Goal: Task Accomplishment & Management: Manage account settings

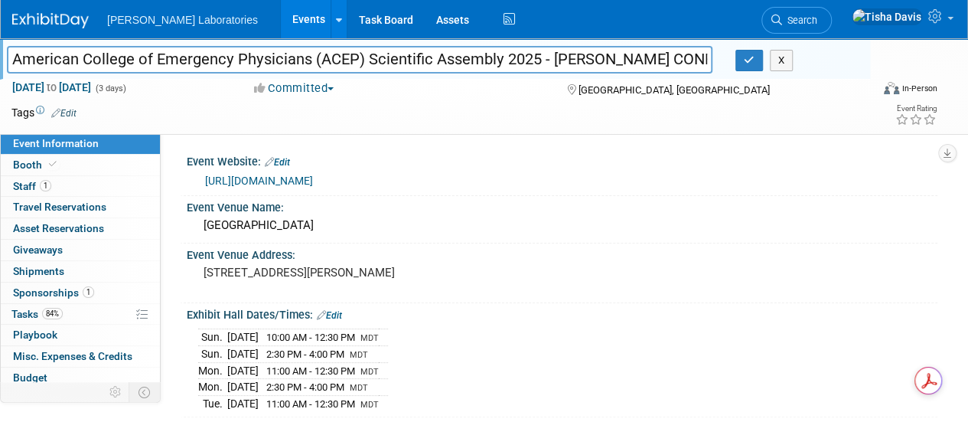
click at [281, 28] on link "Events" at bounding box center [309, 19] width 56 height 38
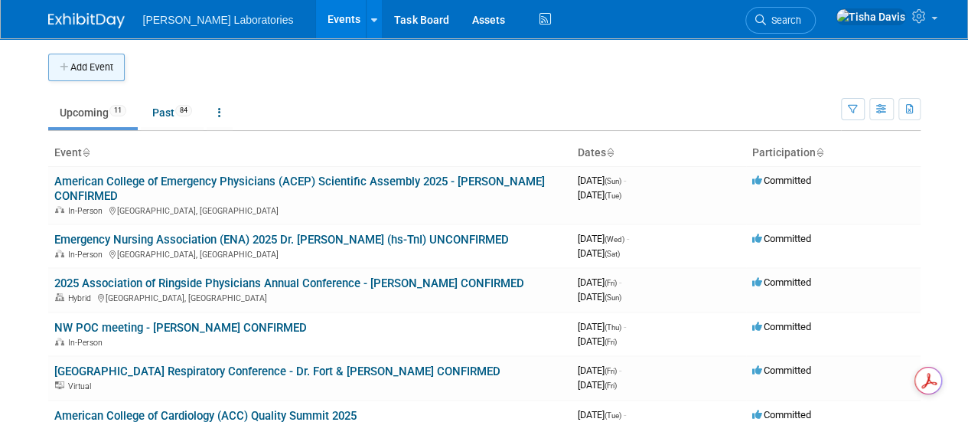
click at [103, 60] on button "Add Event" at bounding box center [86, 68] width 77 height 28
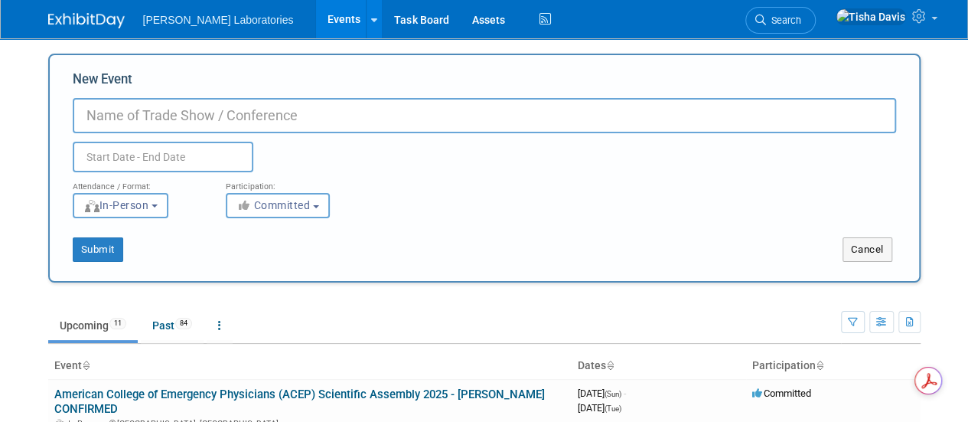
paste input "Avita HS Trop"
type input "Avita HS Trop - Peer-to-peer"
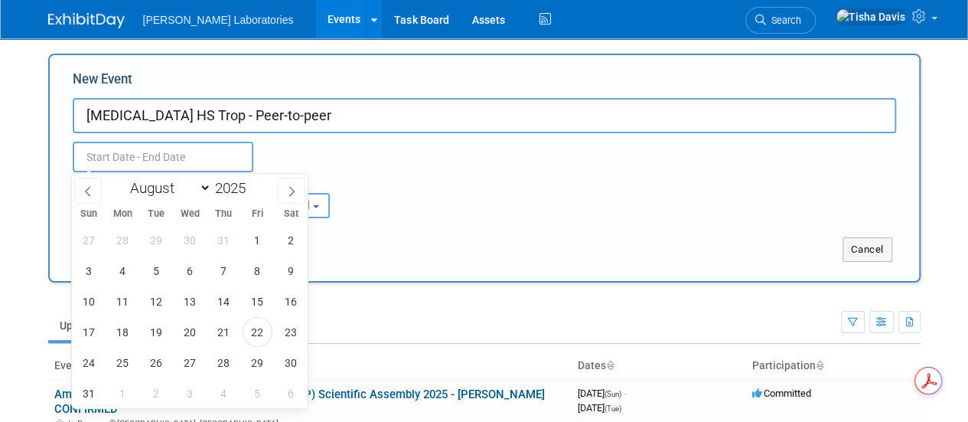
click at [194, 165] on input "text" at bounding box center [163, 157] width 181 height 31
click at [162, 360] on span "26" at bounding box center [157, 362] width 30 height 30
type input "Aug 26, 2025 to Aug 26, 2025"
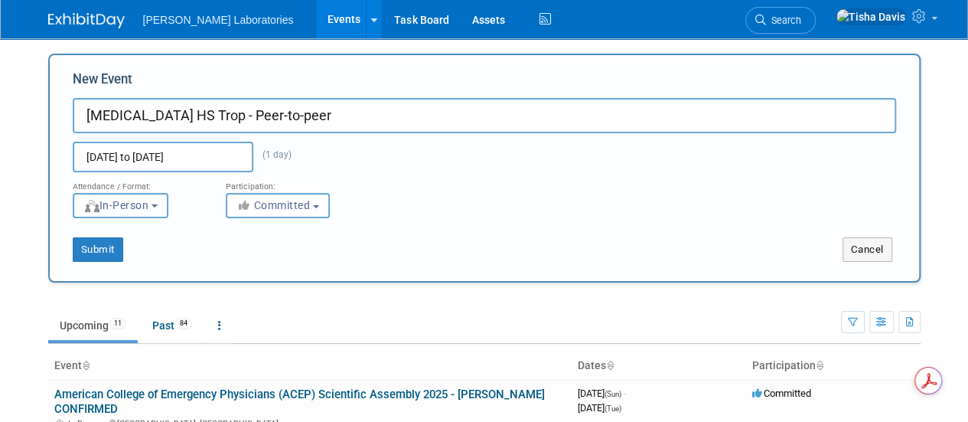
click at [168, 201] on button "In-Person" at bounding box center [121, 205] width 96 height 25
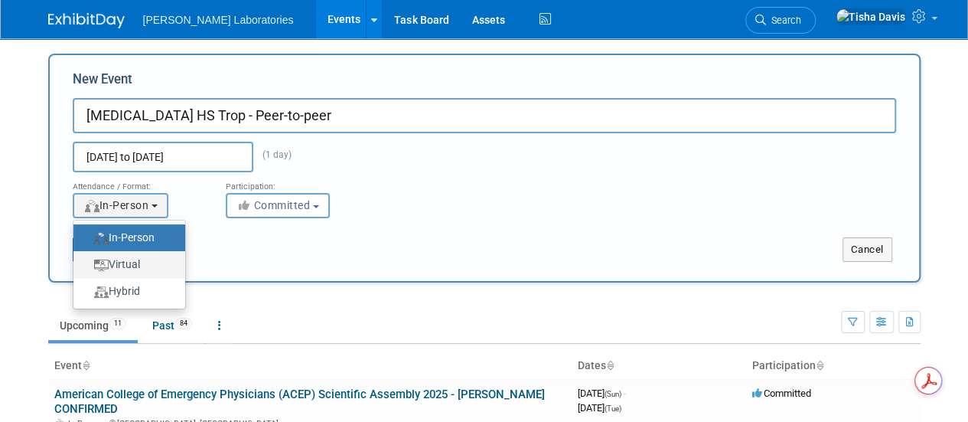
click at [141, 267] on label "Virtual" at bounding box center [125, 264] width 89 height 21
click at [87, 267] on input "Virtual" at bounding box center [82, 264] width 10 height 10
select select "2"
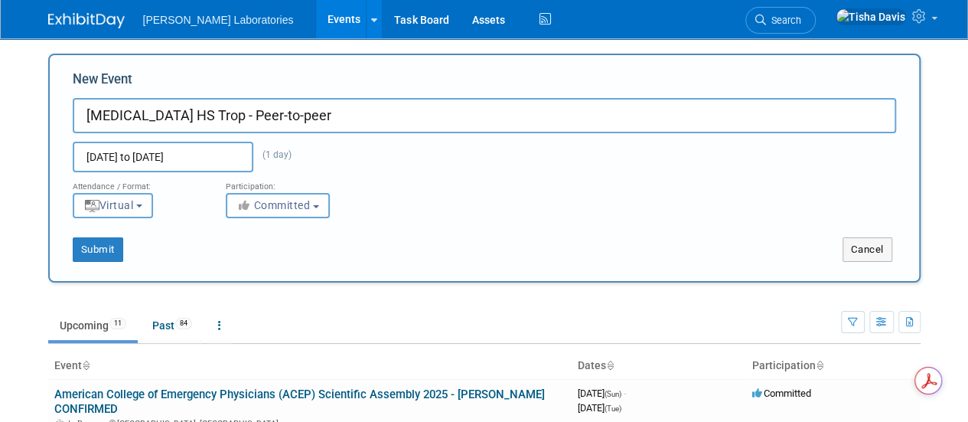
click at [370, 120] on input "Avita HS Trop - Peer-to-peer" at bounding box center [484, 115] width 823 height 35
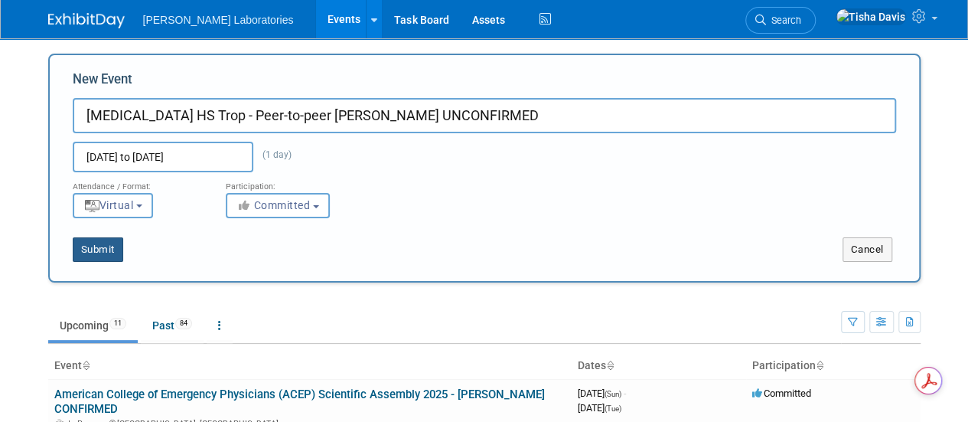
type input "Avita HS Trop - Peer-to-peer Dr. Simon Mahler UNCONFIRMED"
click at [104, 246] on button "Submit" at bounding box center [98, 249] width 51 height 24
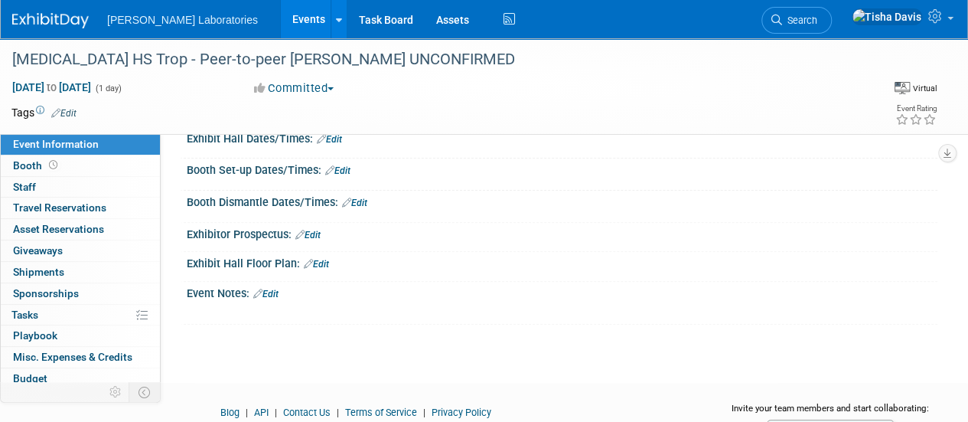
scroll to position [167, 0]
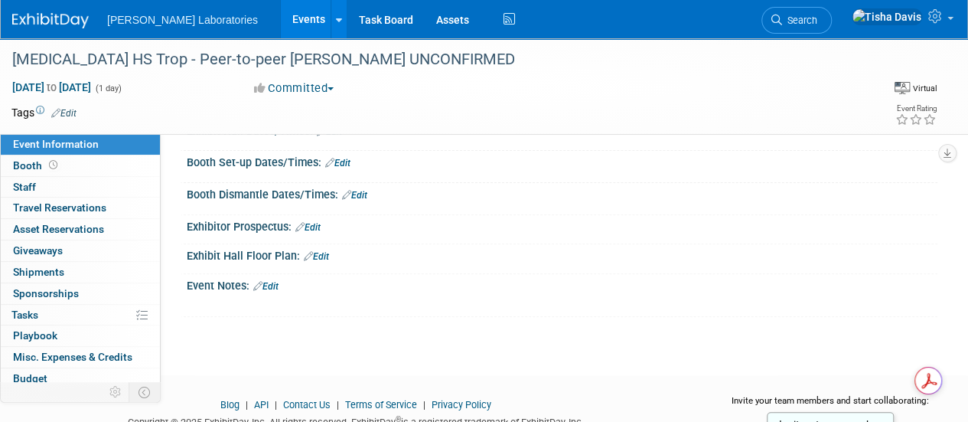
click at [268, 281] on link "Edit" at bounding box center [265, 286] width 25 height 11
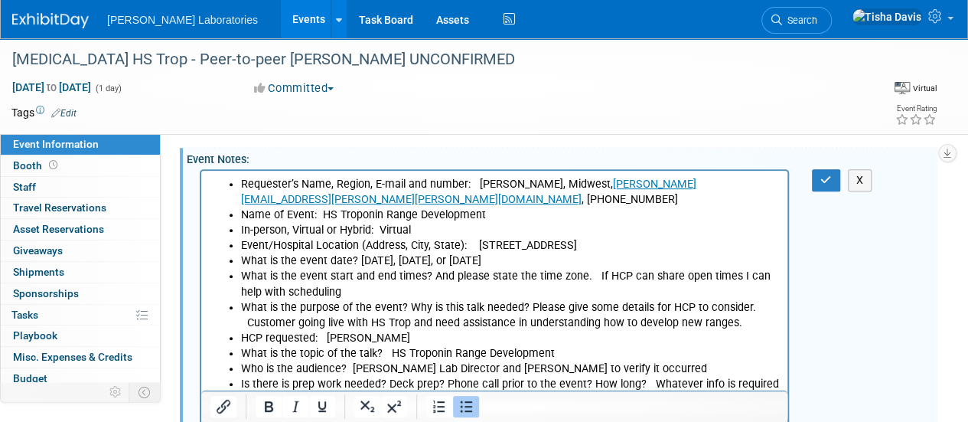
scroll to position [265, 0]
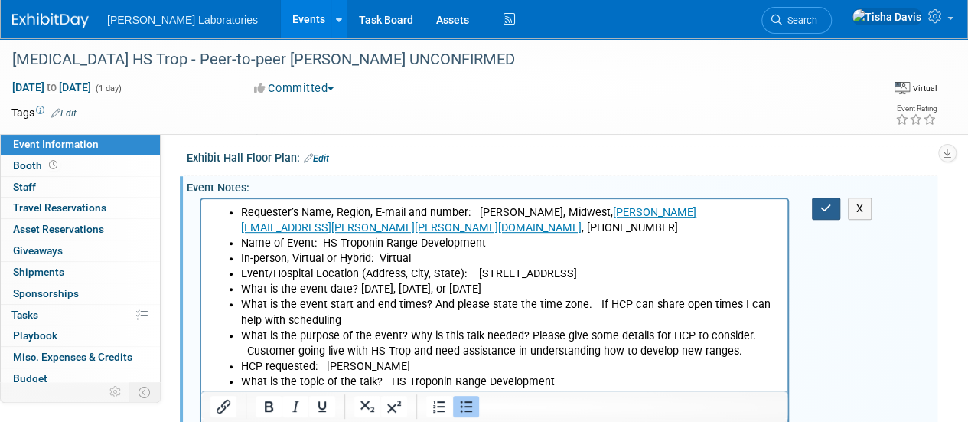
click at [820, 207] on icon "button" at bounding box center [825, 208] width 11 height 11
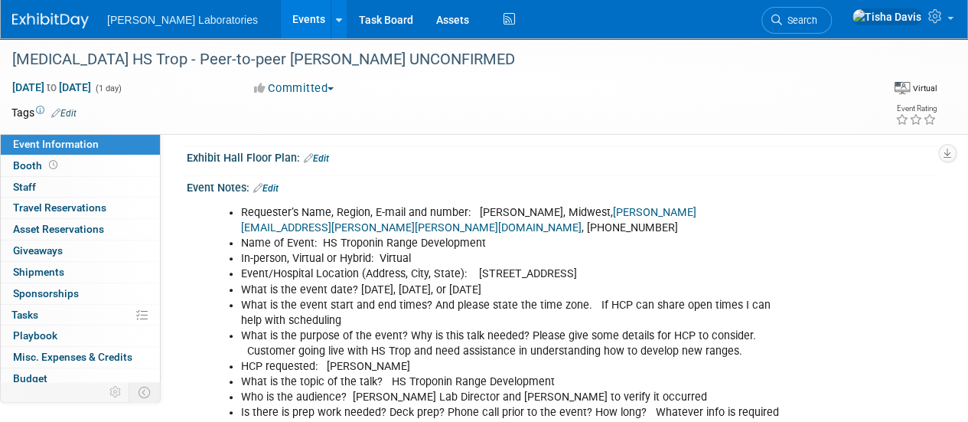
click at [820, 207] on div "Requester’s Name, Region, E-mail and number: Nathan Brown, Midwest, Nathan.brow…" at bounding box center [562, 327] width 751 height 266
drag, startPoint x: 820, startPoint y: 207, endPoint x: 905, endPoint y: 227, distance: 87.8
click at [905, 227] on div "Requester’s Name, Region, E-mail and number: Nathan Brown, Midwest, Nathan.brow…" at bounding box center [562, 327] width 751 height 266
drag, startPoint x: 321, startPoint y: 240, endPoint x: 481, endPoint y: 242, distance: 160.7
click at [481, 242] on li "Name of Event: HS Troponin Range Development" at bounding box center [510, 243] width 539 height 15
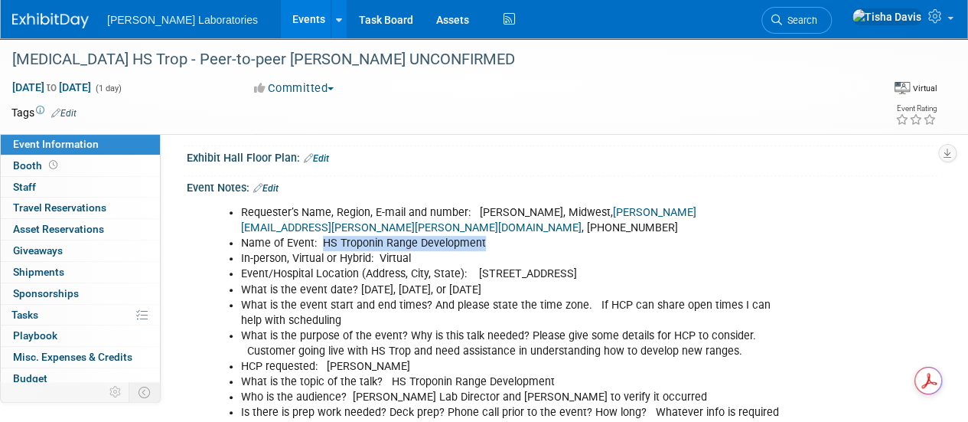
copy li "HS Troponin Range Development"
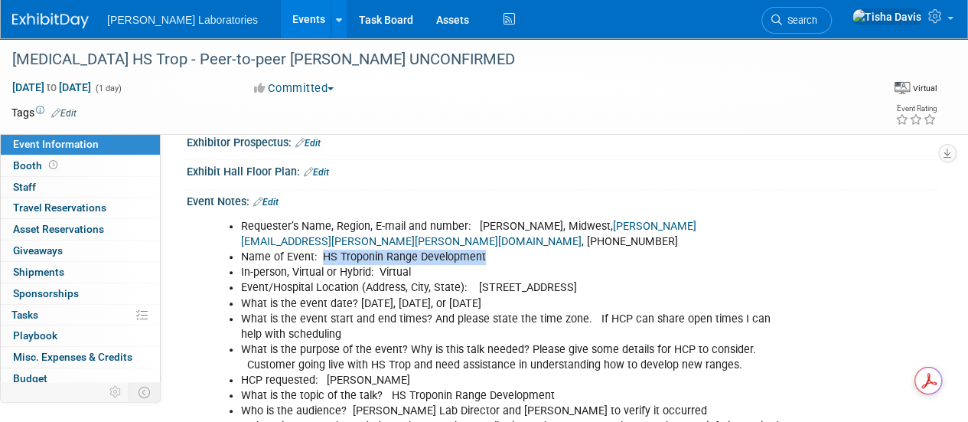
scroll to position [253, 0]
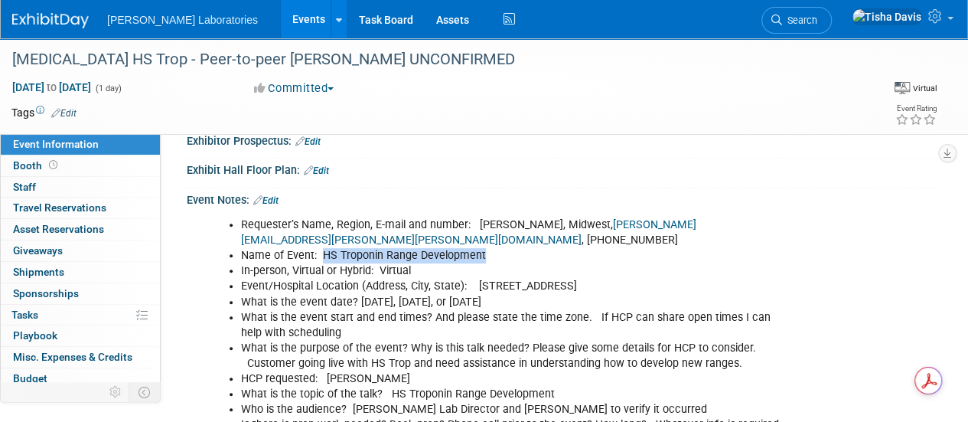
drag, startPoint x: 247, startPoint y: 358, endPoint x: 738, endPoint y: 360, distance: 490.6
click at [738, 360] on li "What is the purpose of the event? Why is this talk needed? Please give some det…" at bounding box center [510, 356] width 539 height 31
copy li "Customer going live with HS Trop and need assistance in understanding how to de…"
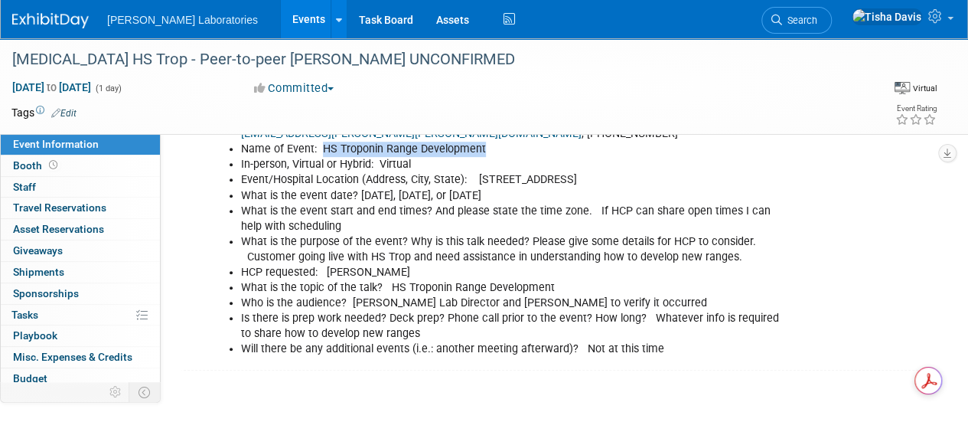
scroll to position [363, 0]
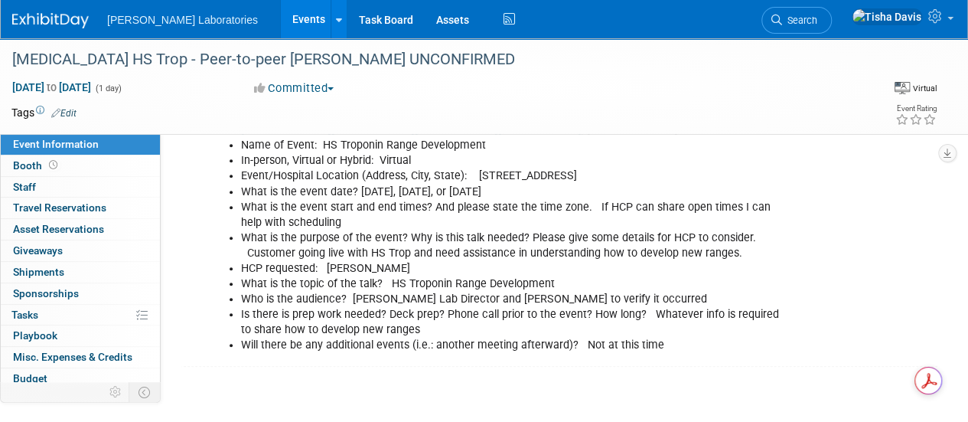
click at [634, 371] on div "Avita HS Trop - Peer-to-peer Dr. Simon Mahler UNCONFIRMED Aug 26, 2025 to Aug 2…" at bounding box center [484, 37] width 968 height 722
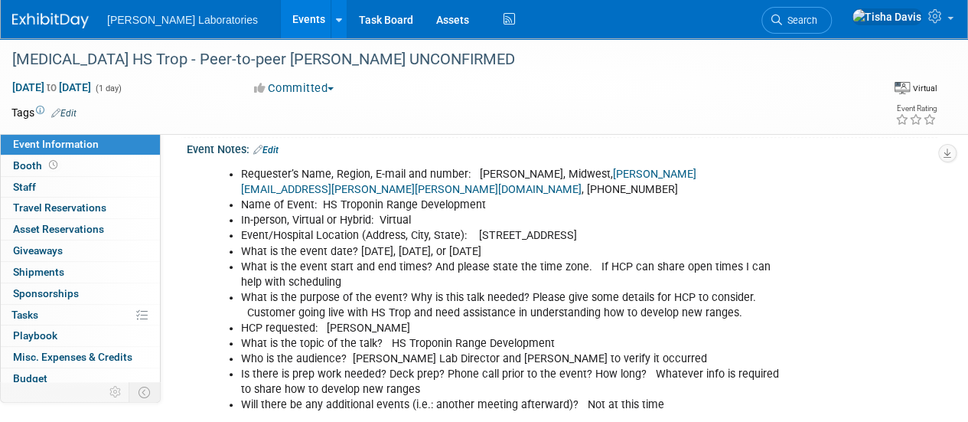
scroll to position [302, 0]
click at [35, 186] on span "Staff 0" at bounding box center [24, 187] width 23 height 12
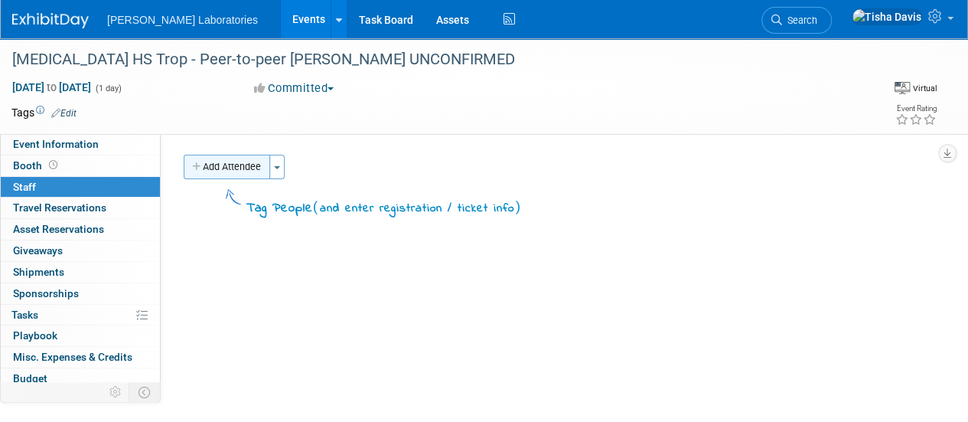
click at [245, 166] on button "Add Attendee" at bounding box center [227, 167] width 86 height 24
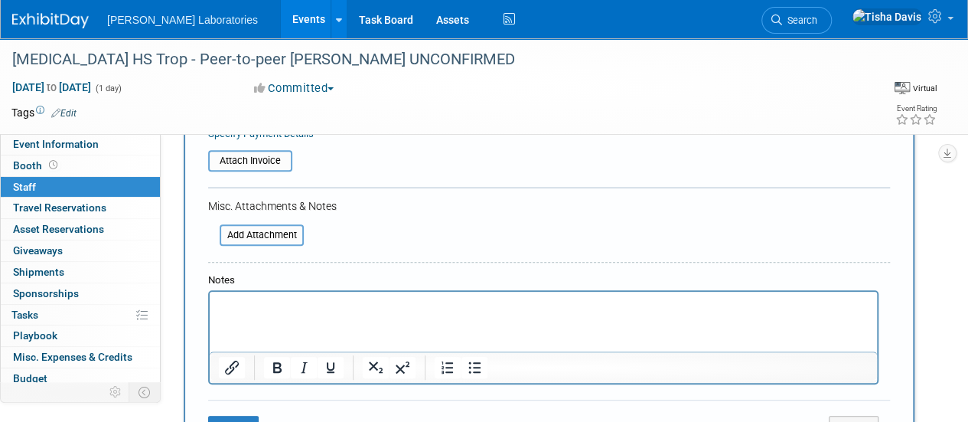
scroll to position [320, 0]
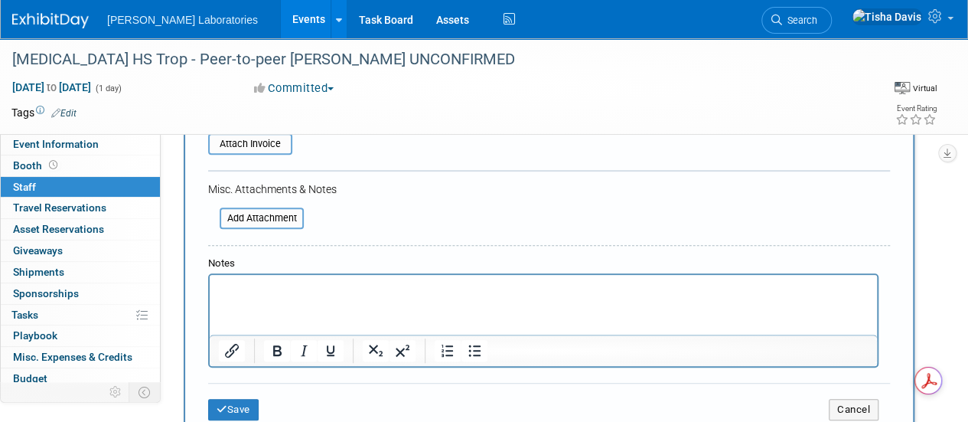
click at [794, 292] on p "Rich Text Area. Press ALT-0 for help." at bounding box center [544, 288] width 650 height 15
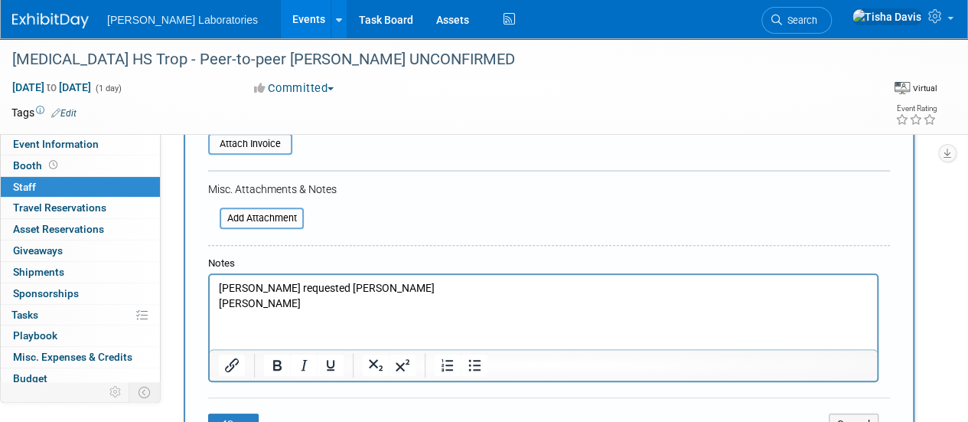
scroll to position [453, 0]
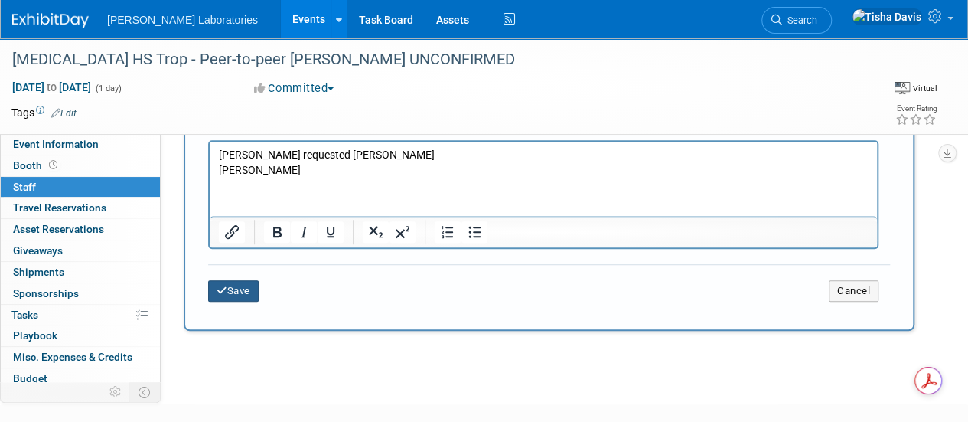
click at [236, 298] on button "Save" at bounding box center [233, 290] width 51 height 21
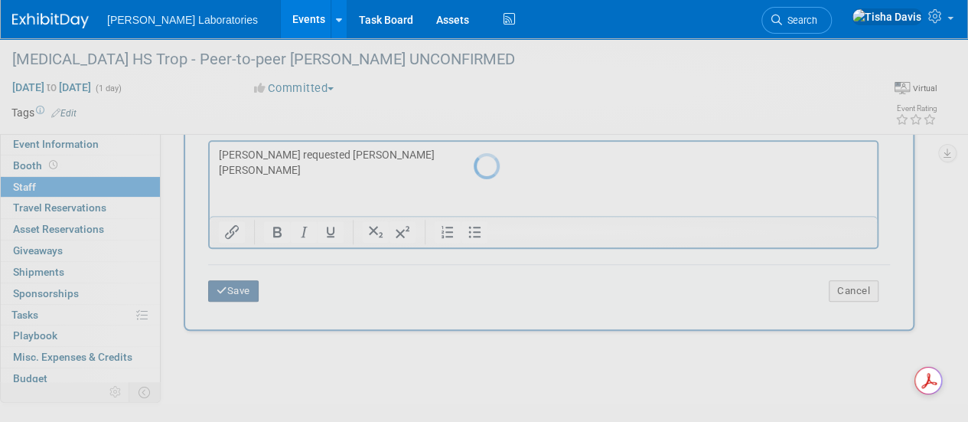
scroll to position [193, 0]
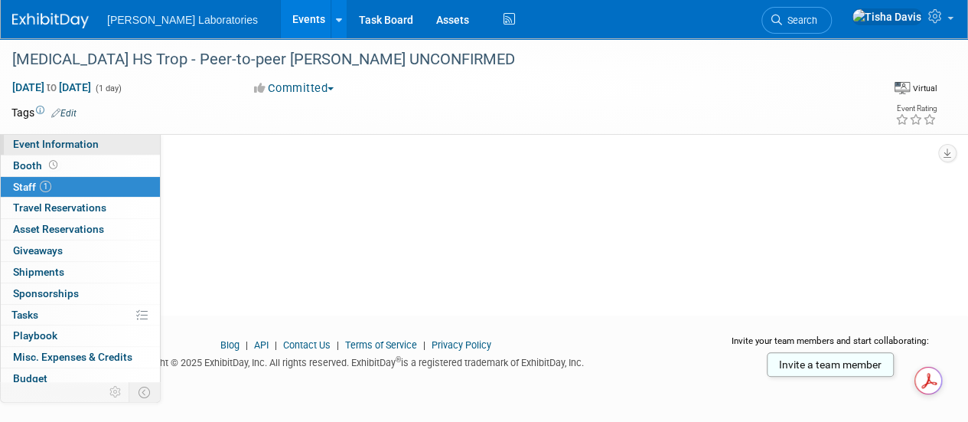
click at [123, 145] on link "Event Information" at bounding box center [80, 144] width 159 height 21
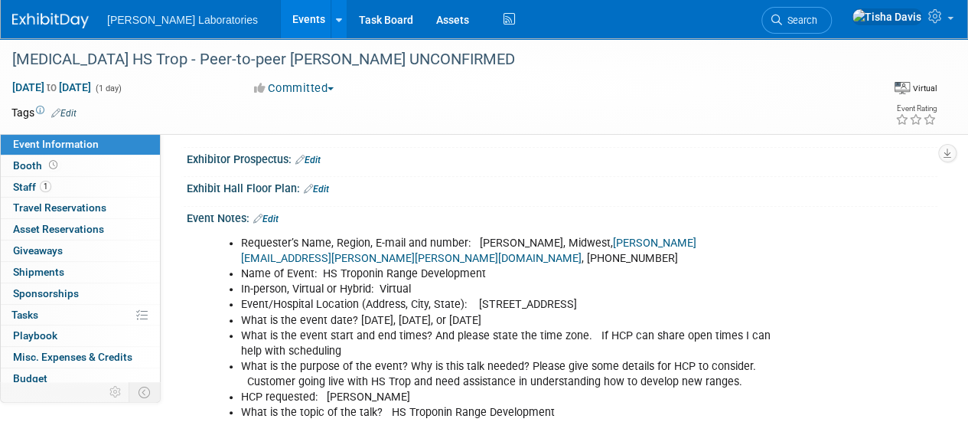
scroll to position [236, 0]
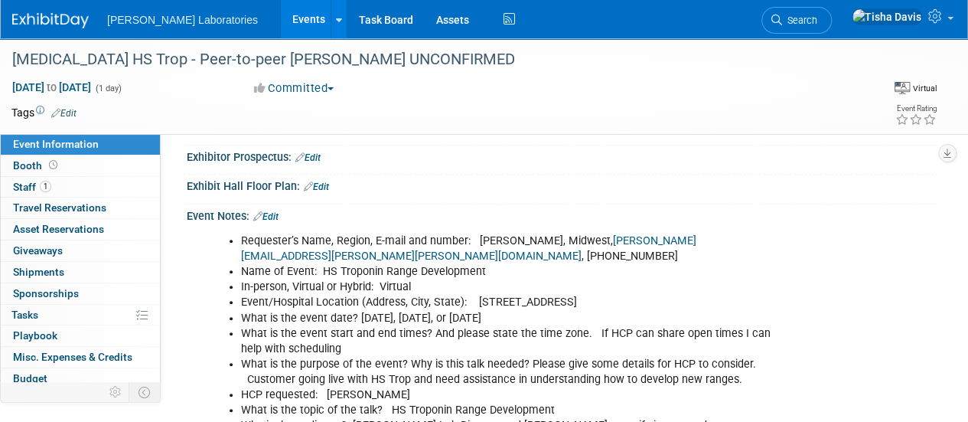
click at [268, 218] on link "Edit" at bounding box center [265, 216] width 25 height 11
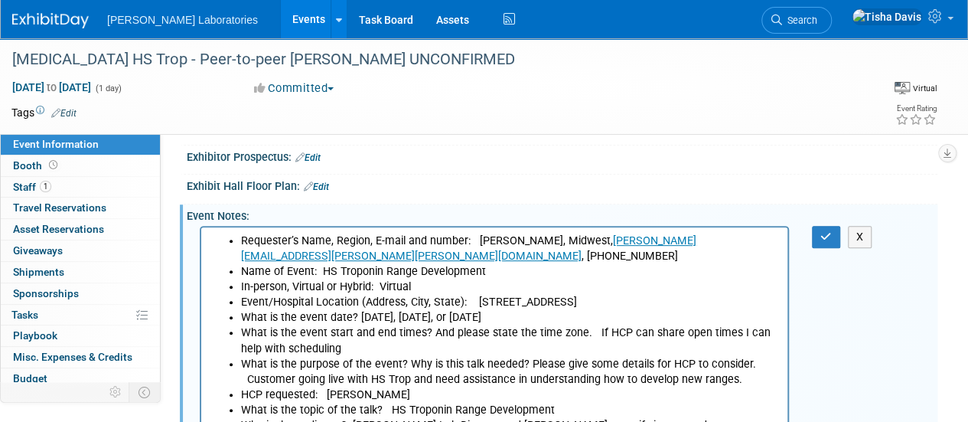
scroll to position [0, 0]
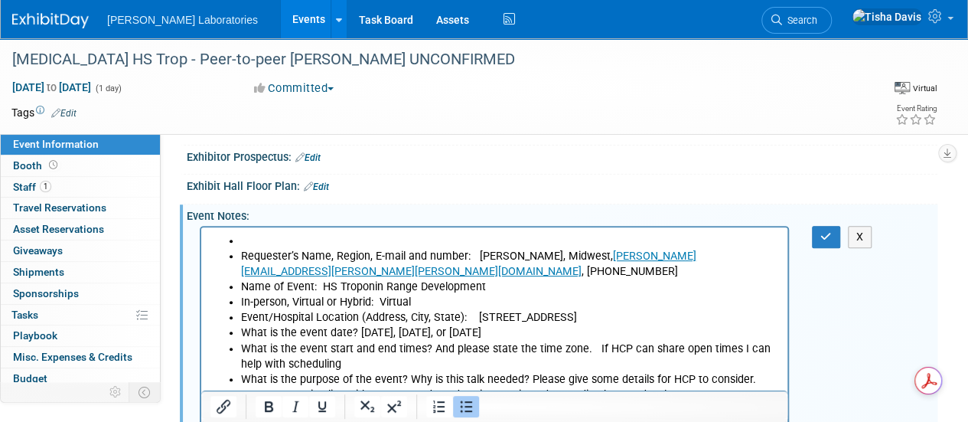
click at [466, 408] on icon "Bullet list" at bounding box center [466, 406] width 18 height 18
click at [281, 26] on link "Events" at bounding box center [309, 19] width 56 height 38
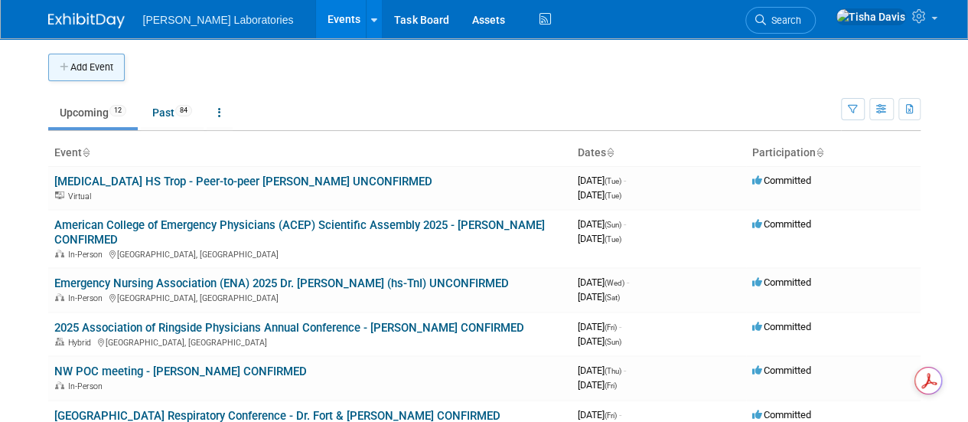
click at [101, 59] on button "Add Event" at bounding box center [86, 68] width 77 height 28
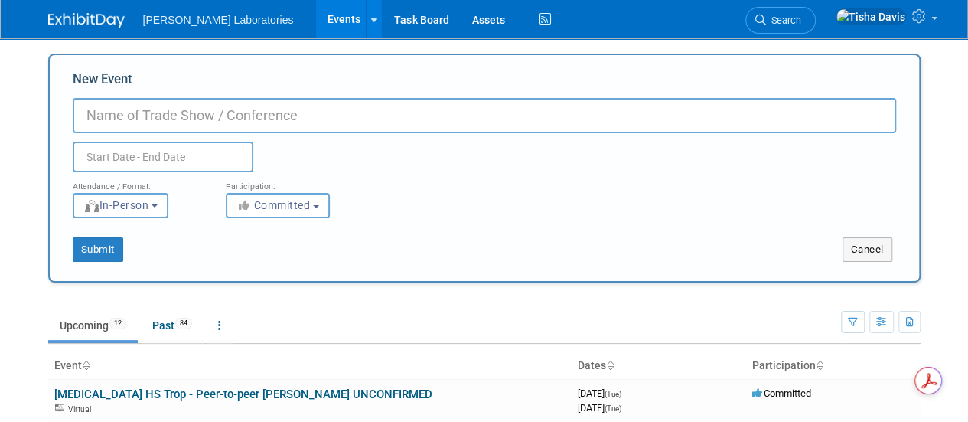
paste input "Riverside Methodist TBI referral"
type input "Riverside Methodist TBI referral"
click at [155, 158] on input "text" at bounding box center [163, 157] width 181 height 31
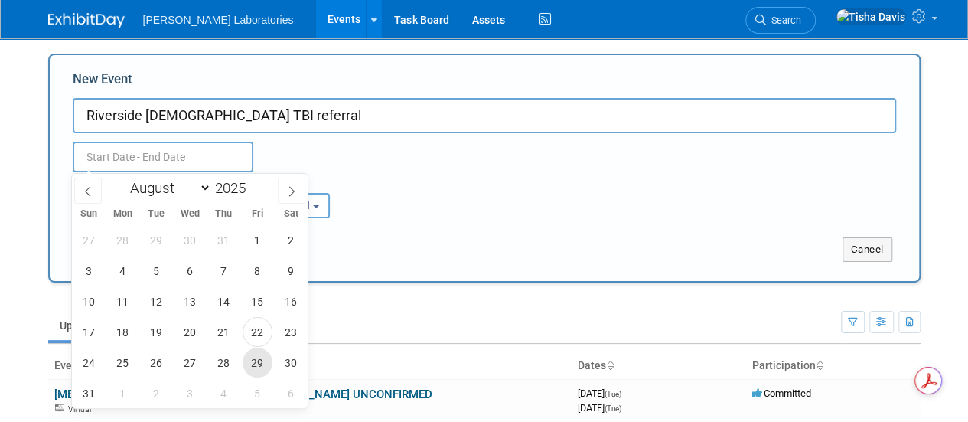
click at [260, 357] on span "29" at bounding box center [258, 362] width 30 height 30
type input "Aug 29, 2025 to Aug 29, 2025"
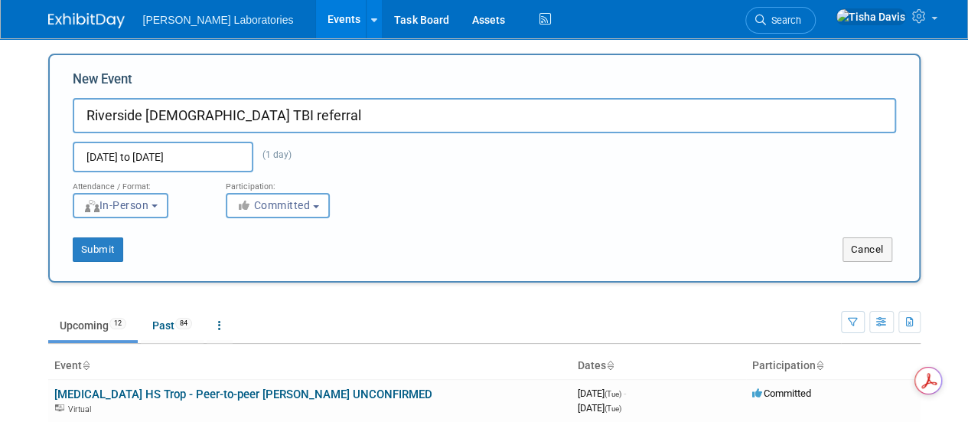
click at [168, 210] on button "In-Person" at bounding box center [121, 205] width 96 height 25
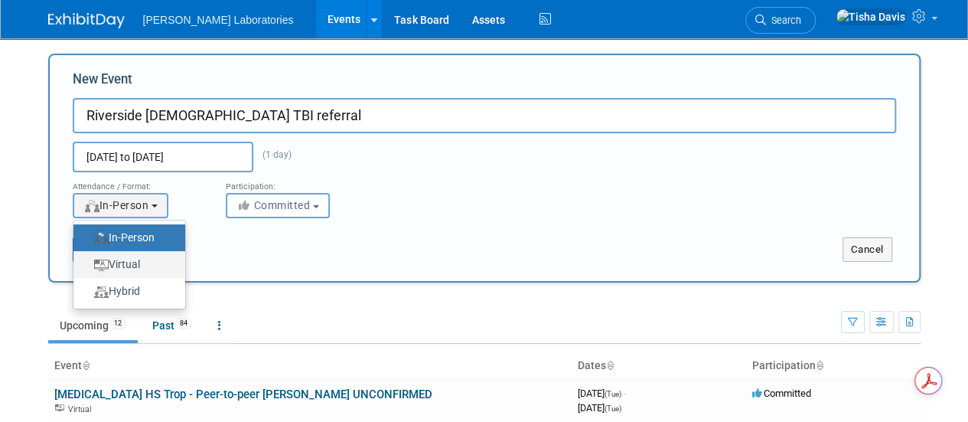
click at [143, 259] on label "Virtual" at bounding box center [125, 264] width 89 height 21
click at [87, 259] on input "Virtual" at bounding box center [82, 264] width 10 height 10
select select "2"
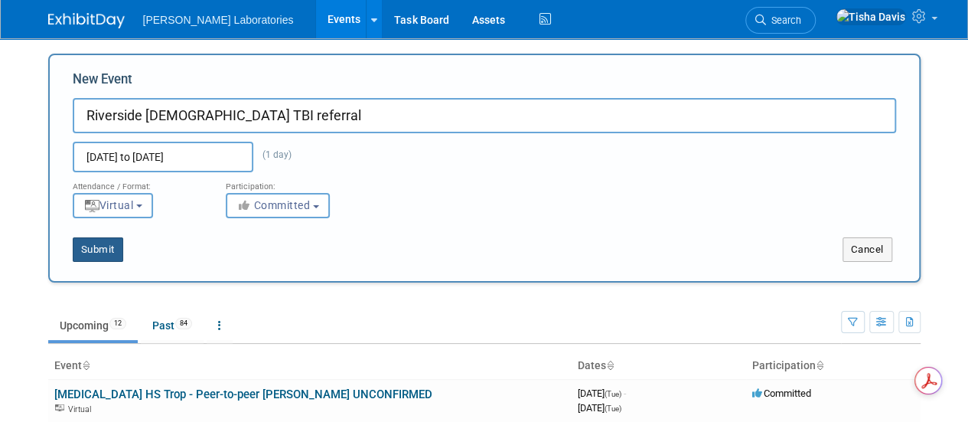
click at [110, 249] on button "Submit" at bounding box center [98, 249] width 51 height 24
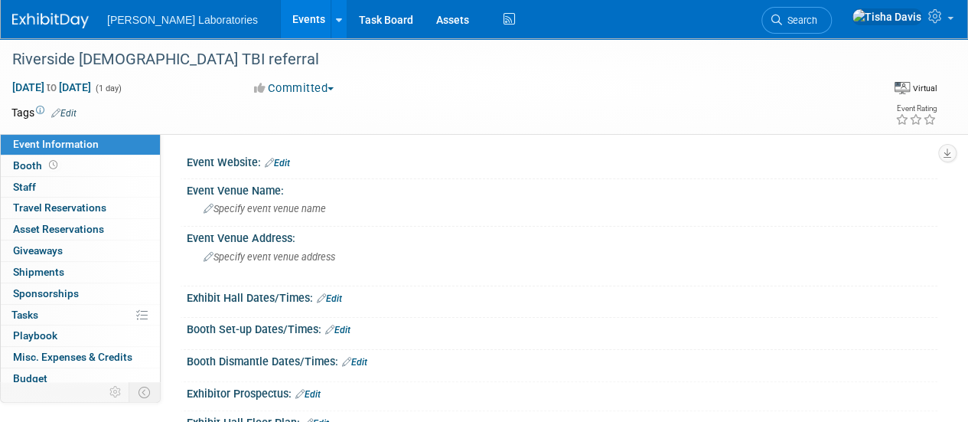
click at [112, 249] on link "0 Giveaways 0" at bounding box center [80, 250] width 159 height 21
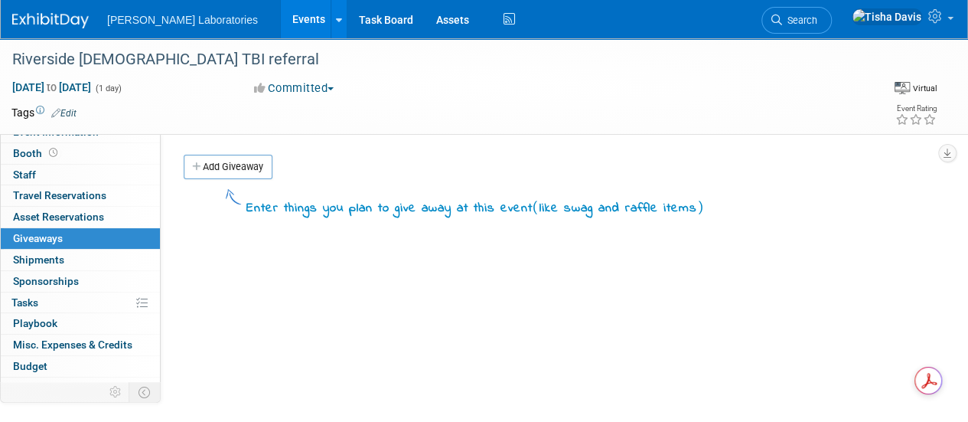
scroll to position [14, 0]
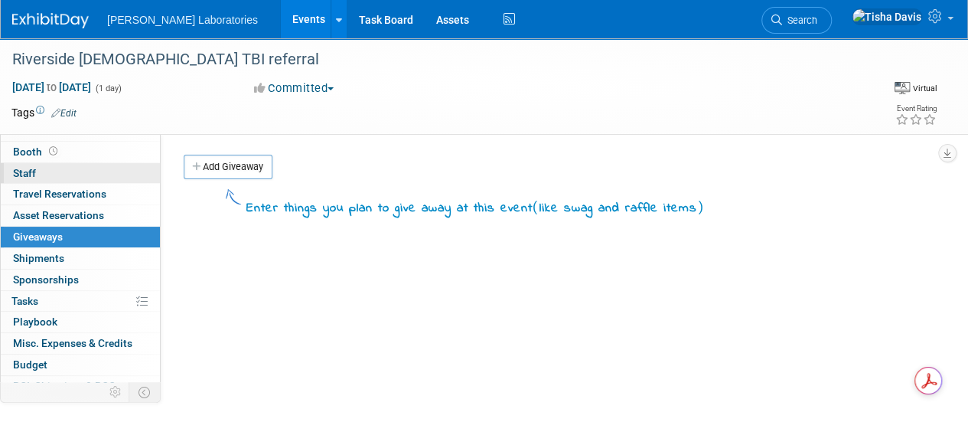
click at [113, 171] on link "0 Staff 0" at bounding box center [80, 173] width 159 height 21
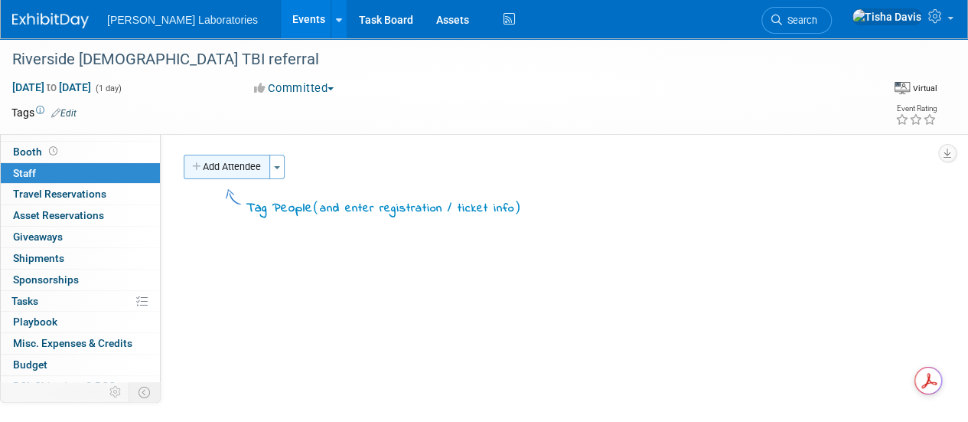
click at [240, 171] on button "Add Attendee" at bounding box center [227, 167] width 86 height 24
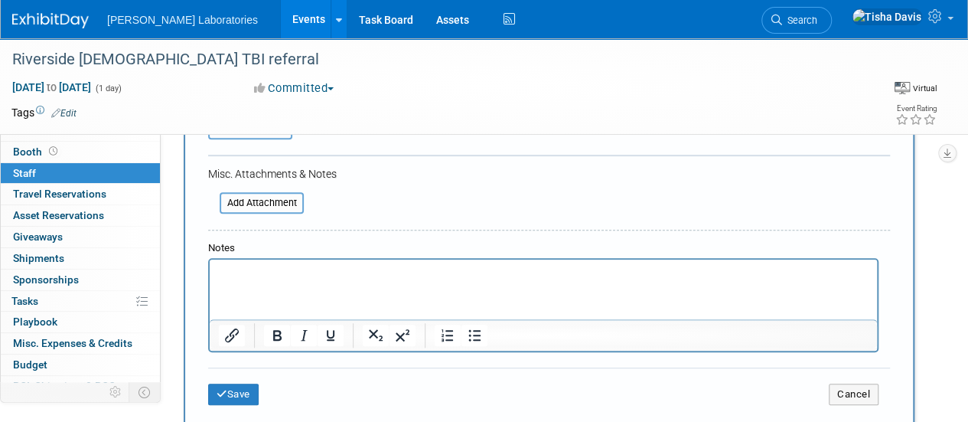
scroll to position [346, 0]
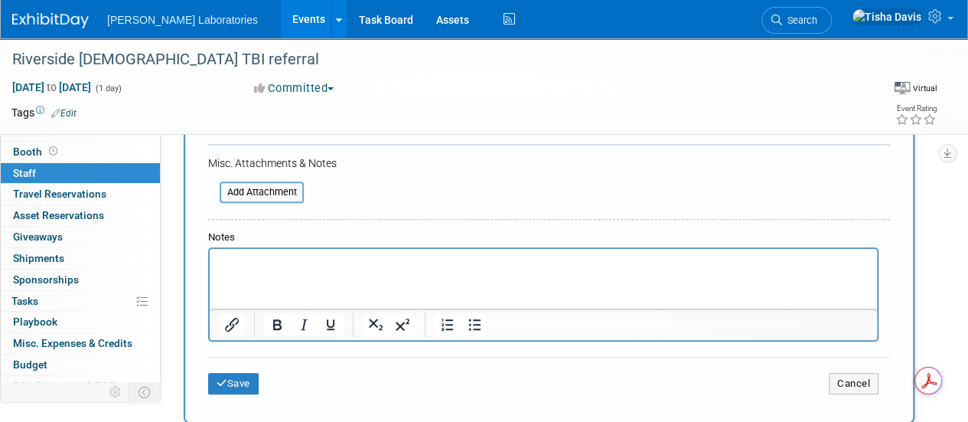
click at [742, 257] on p "Rich Text Area. Press ALT-0 for help." at bounding box center [544, 262] width 650 height 15
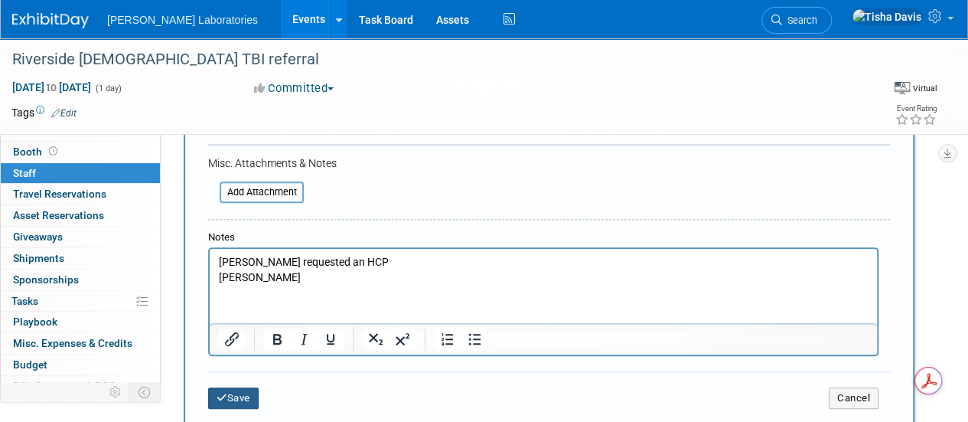
click at [249, 397] on button "Save" at bounding box center [233, 397] width 51 height 21
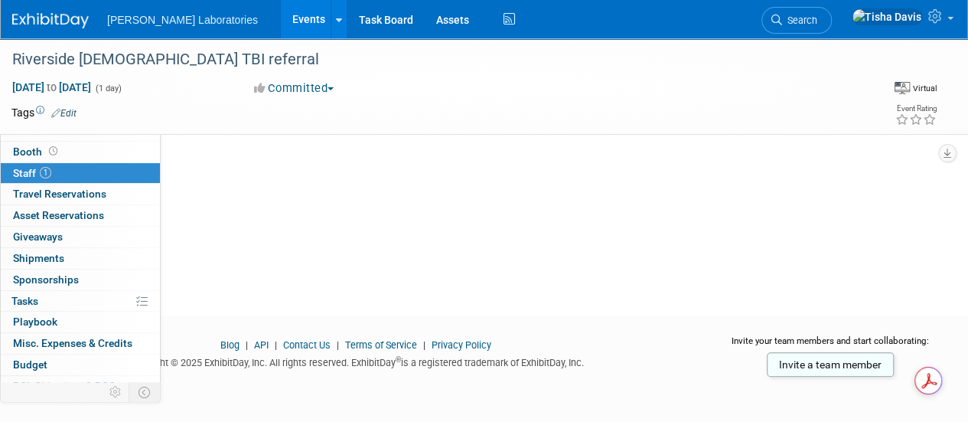
scroll to position [0, 0]
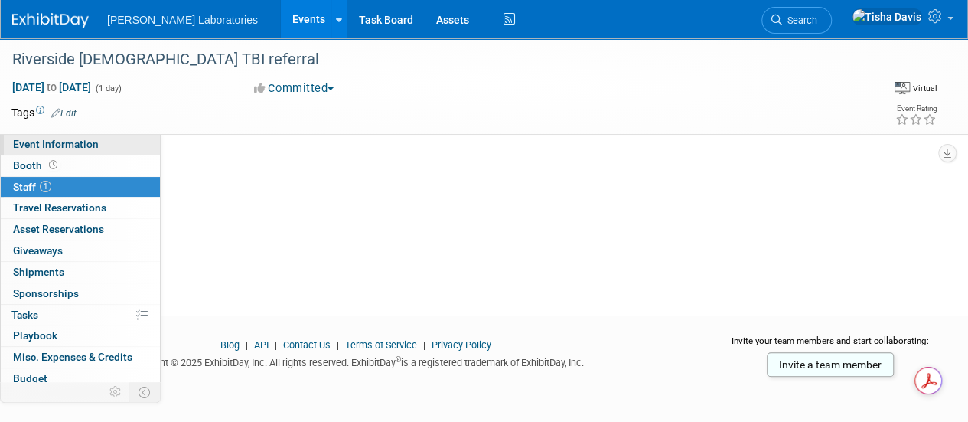
click at [114, 145] on link "Event Information" at bounding box center [80, 144] width 159 height 21
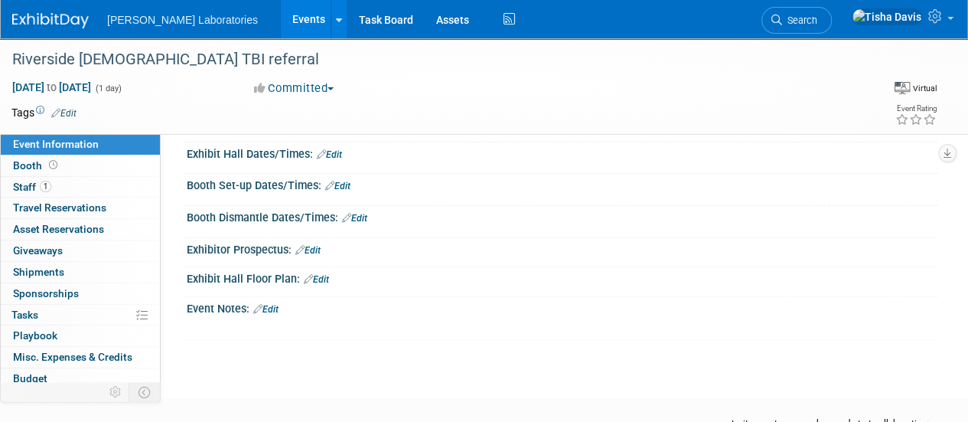
scroll to position [150, 0]
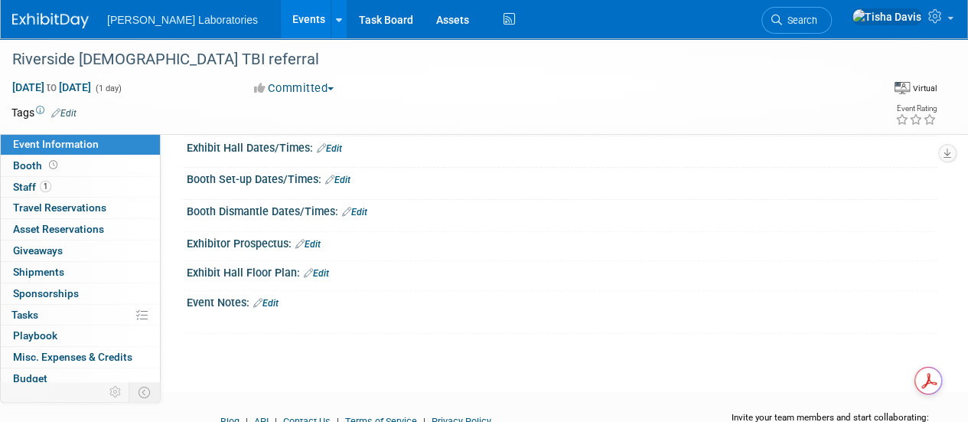
click at [277, 298] on link "Edit" at bounding box center [265, 303] width 25 height 11
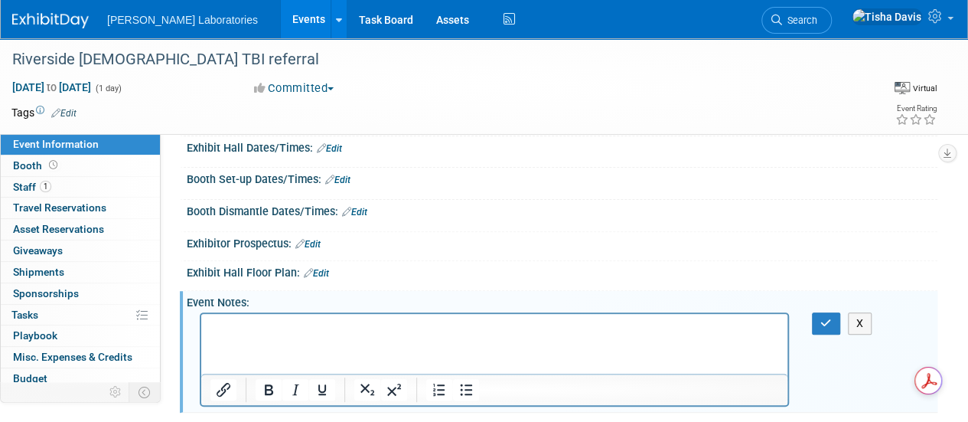
scroll to position [0, 0]
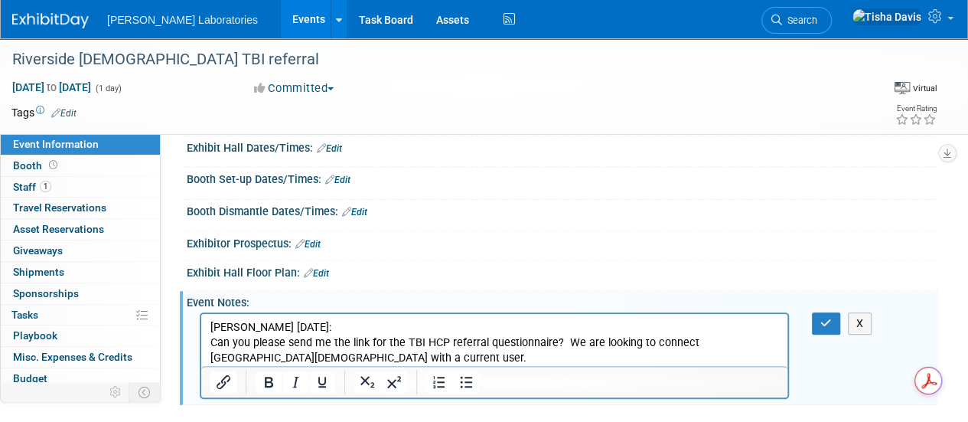
click at [398, 358] on p "Can you please send me the link for the TBI HCP referral questionnaire? We are …" at bounding box center [494, 350] width 569 height 31
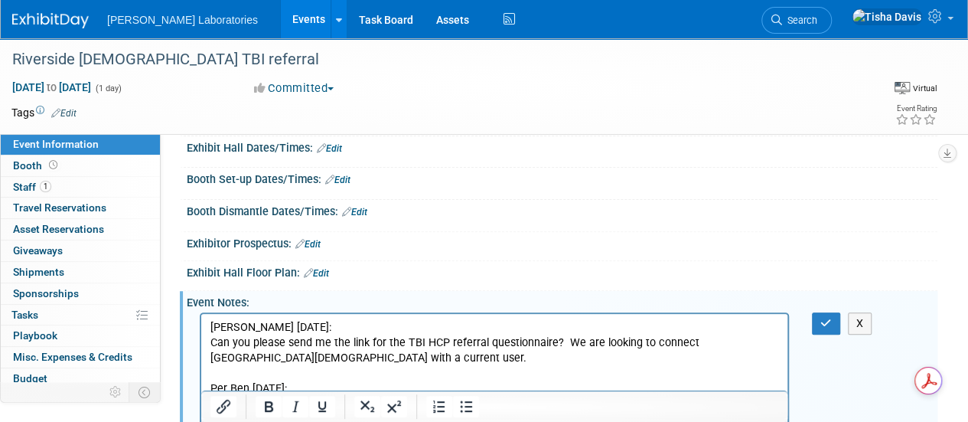
scroll to position [155, 0]
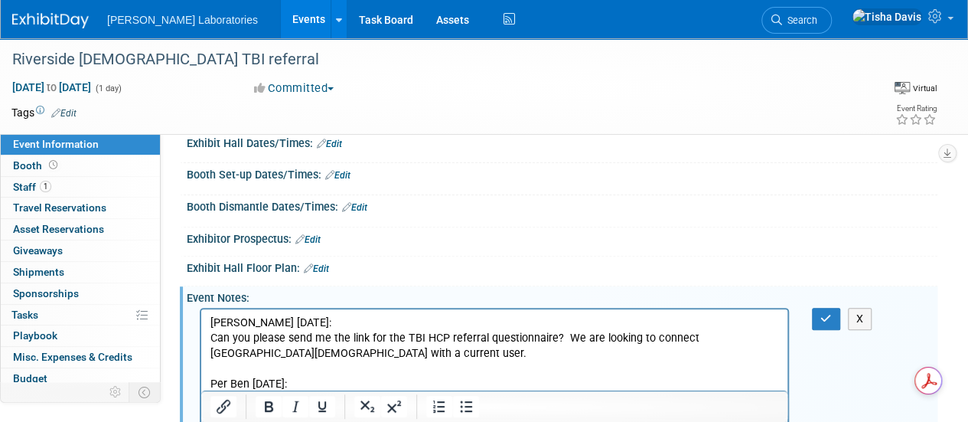
click at [502, 386] on p "Per Ben 8/18/25:" at bounding box center [494, 384] width 569 height 15
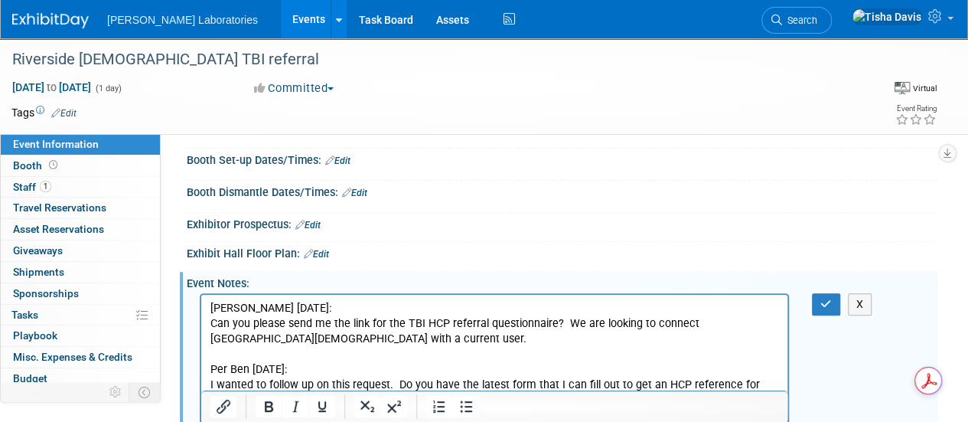
scroll to position [183, 0]
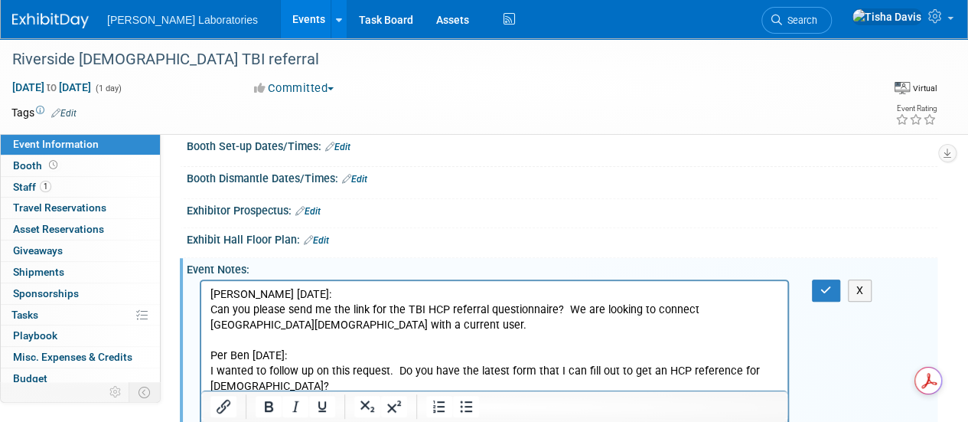
click at [502, 386] on p "I wanted to follow up on this request. Do you have the latest form that I can f…" at bounding box center [494, 379] width 569 height 31
click at [505, 388] on p "I wanted to follow up on this request. Do you have the latest form that I can f…" at bounding box center [494, 379] width 569 height 31
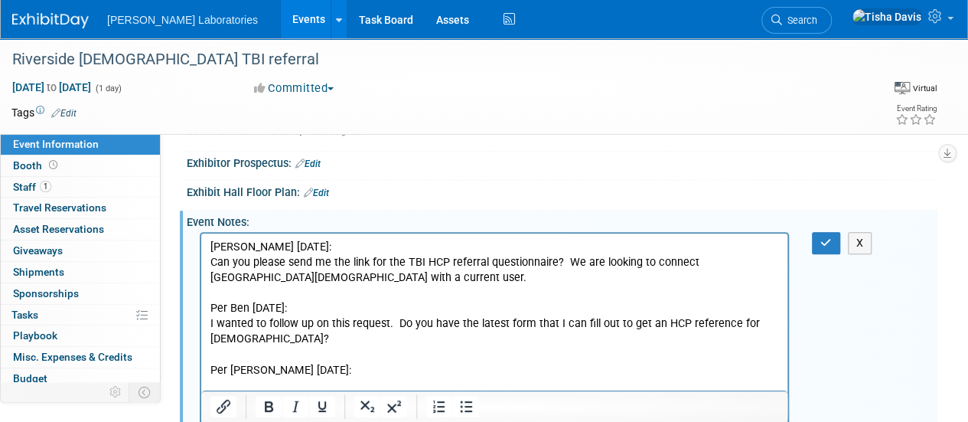
scroll to position [244, 0]
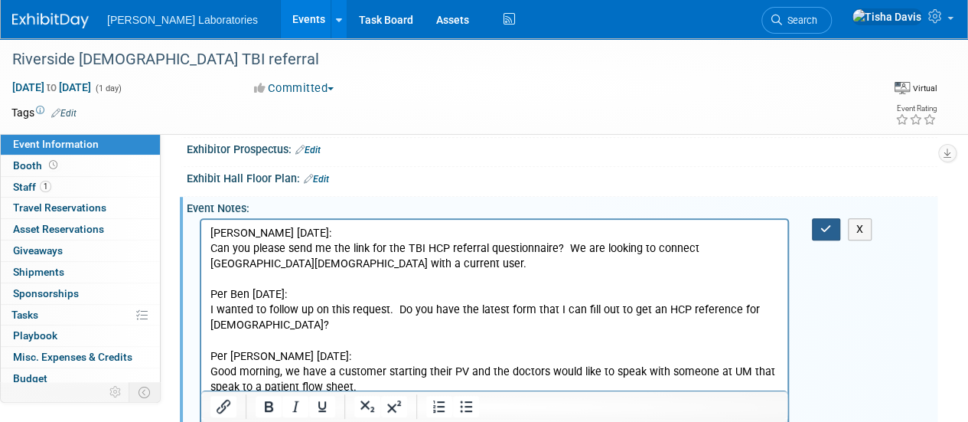
click at [820, 227] on icon "button" at bounding box center [825, 228] width 11 height 11
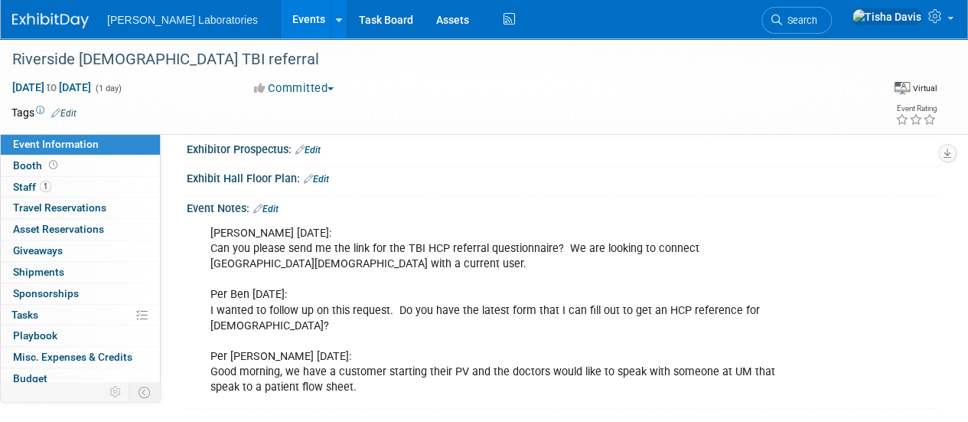
click at [281, 23] on link "Events" at bounding box center [309, 19] width 56 height 38
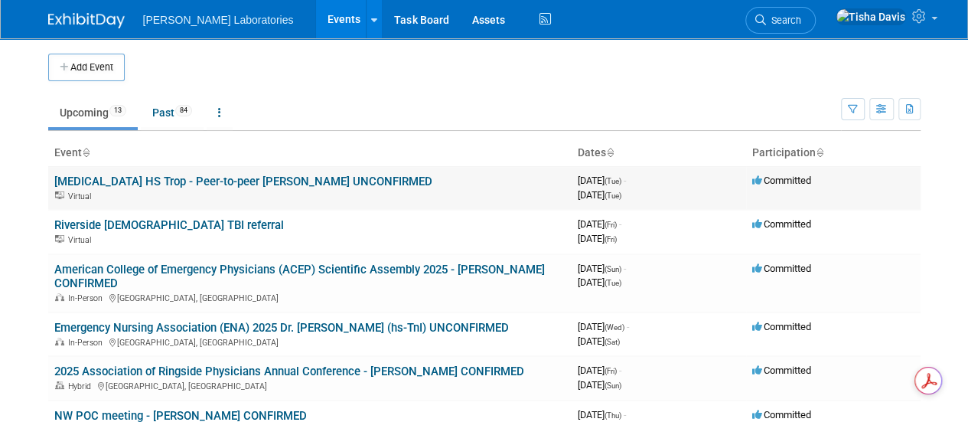
click at [246, 181] on link "[MEDICAL_DATA] HS Trop - Peer-to-peer [PERSON_NAME] UNCONFIRMED" at bounding box center [243, 181] width 378 height 14
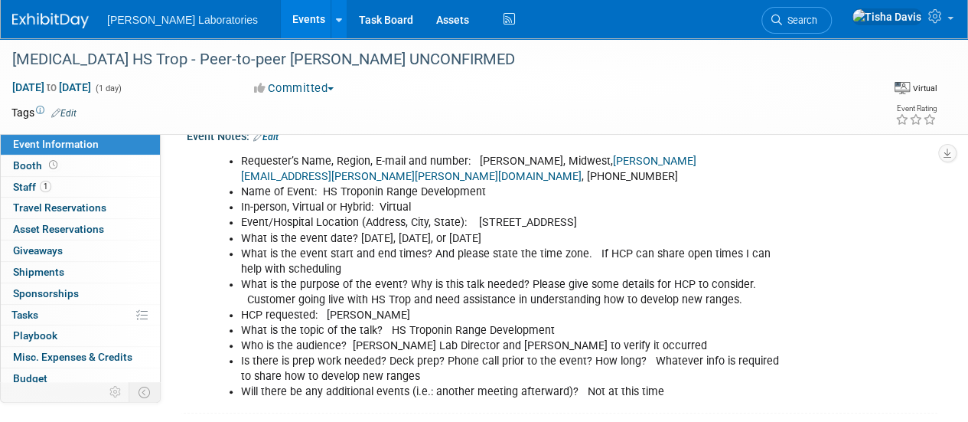
scroll to position [312, 0]
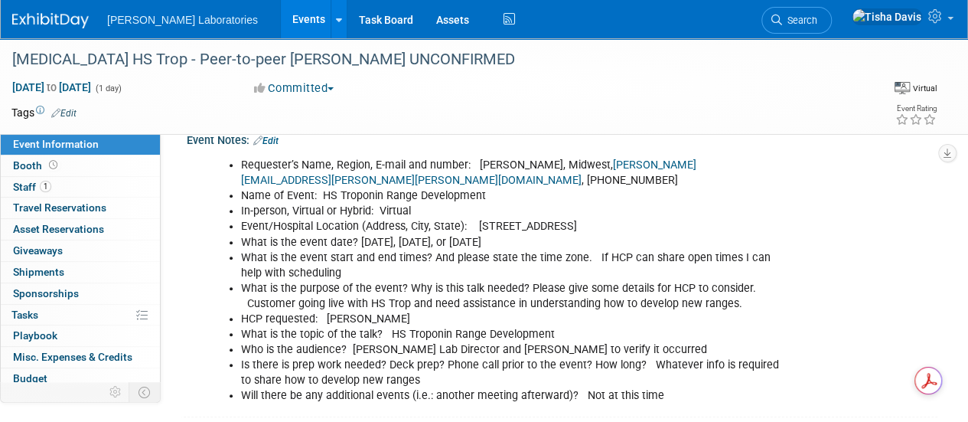
click at [281, 17] on link "Events" at bounding box center [309, 19] width 56 height 38
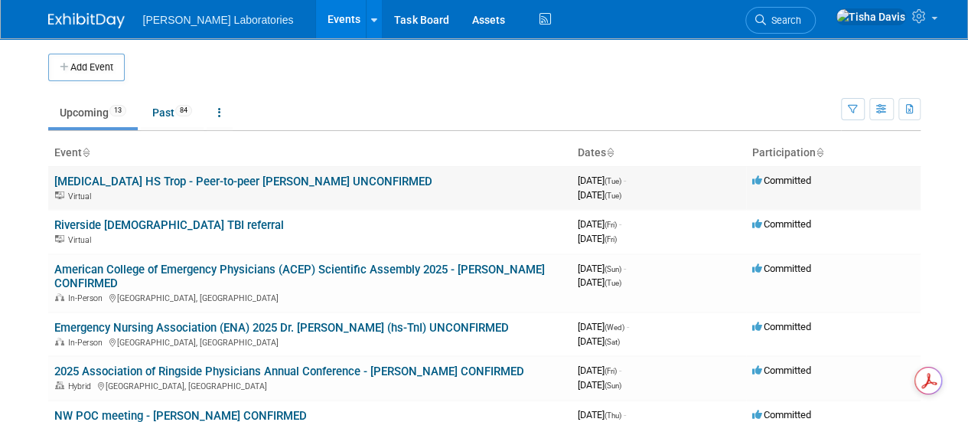
click at [156, 183] on link "[MEDICAL_DATA] HS Trop - Peer-to-peer [PERSON_NAME] UNCONFIRMED" at bounding box center [243, 181] width 378 height 14
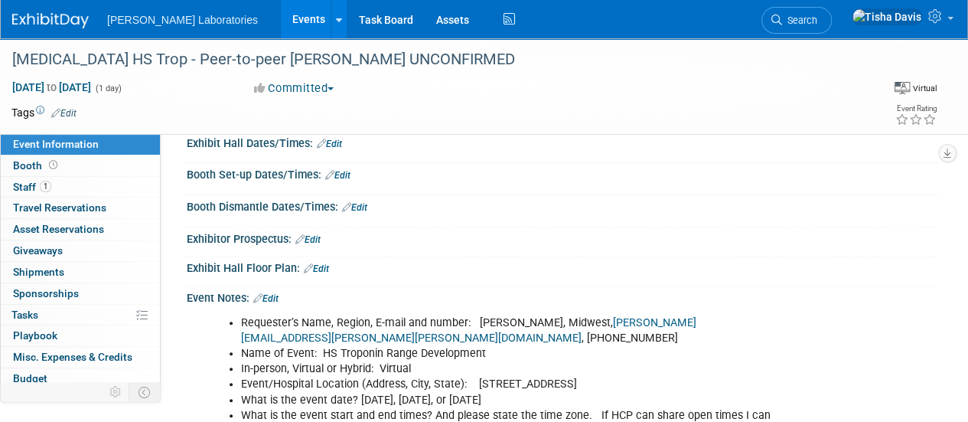
scroll to position [161, 0]
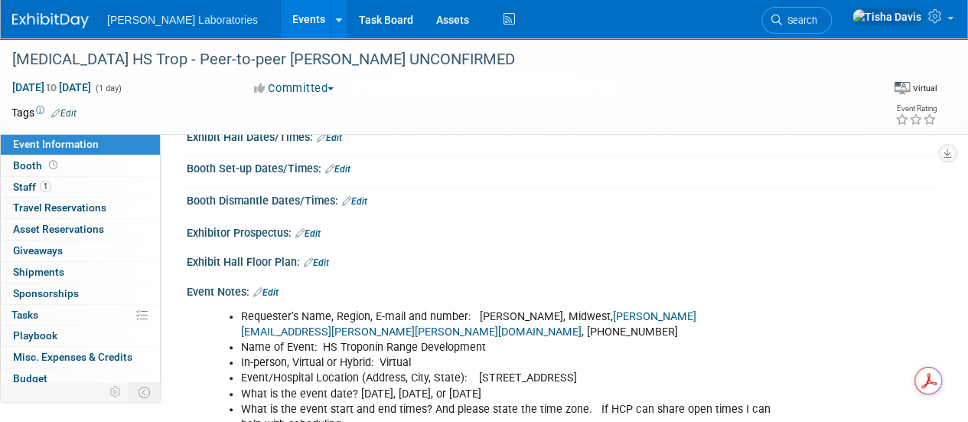
click at [276, 287] on link "Edit" at bounding box center [265, 292] width 25 height 11
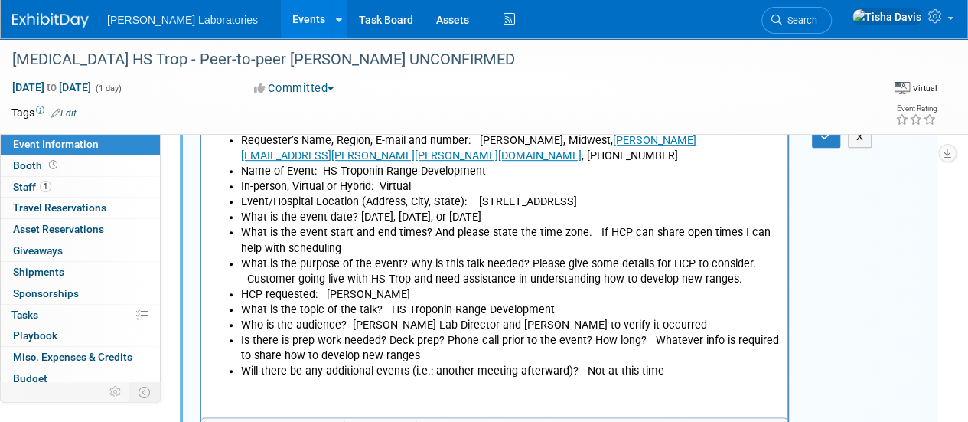
scroll to position [390, 0]
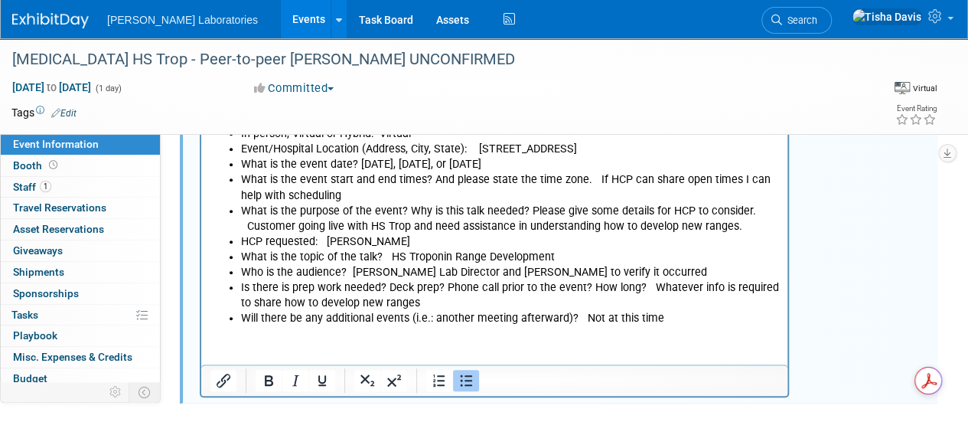
click at [716, 326] on html "Requester’s Name, Region, E-mail and number: [PERSON_NAME], Midwest, [PERSON_NA…" at bounding box center [494, 200] width 586 height 252
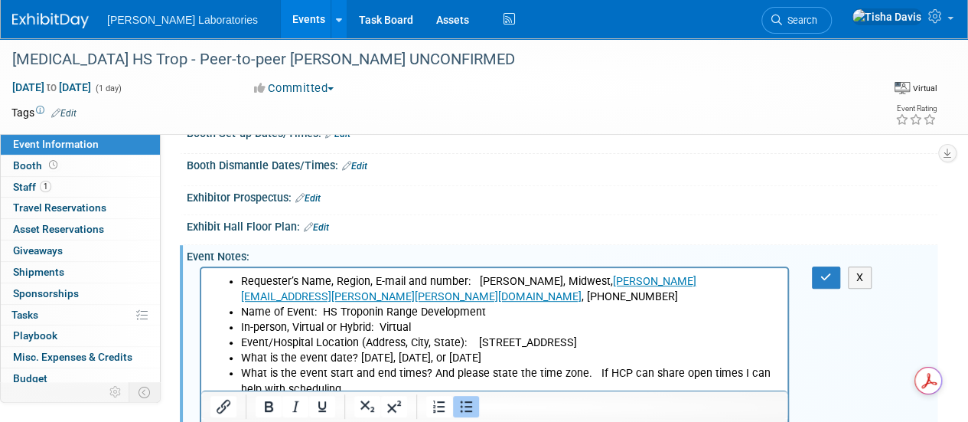
scroll to position [194, 0]
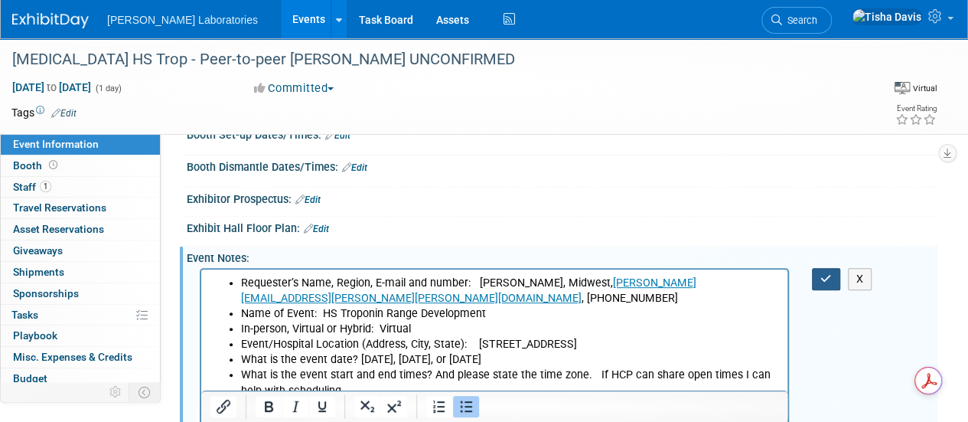
click at [822, 280] on icon "button" at bounding box center [825, 278] width 11 height 11
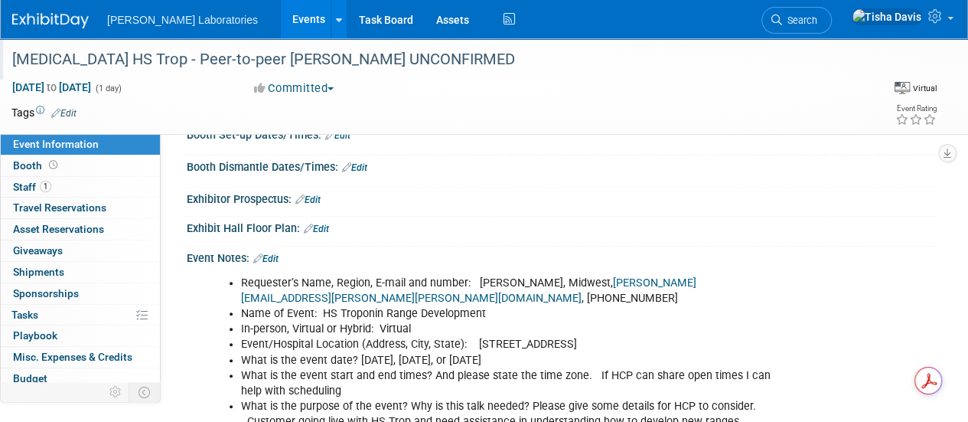
click at [276, 74] on div "Avita HS Trop - Peer-to-peer Dr. Simon Mahler UNCONFIRMED" at bounding box center [438, 62] width 863 height 25
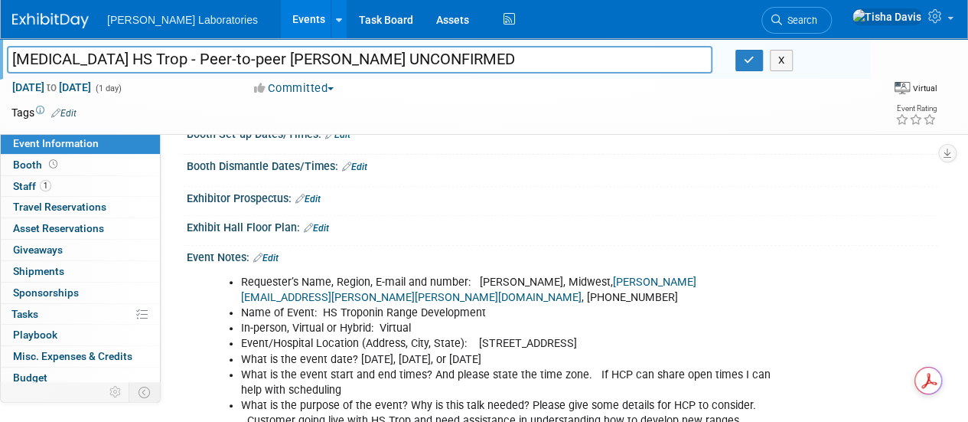
drag, startPoint x: 326, startPoint y: 57, endPoint x: 411, endPoint y: 60, distance: 85.0
click at [411, 60] on input "Avita HS Trop - Peer-to-peer Dr. Simon Mahler UNCONFIRMED" at bounding box center [360, 59] width 706 height 27
type input "[MEDICAL_DATA] HS Trop - Peer-to-peer [PERSON_NAME] CANCELLED"
click at [748, 59] on icon "button" at bounding box center [749, 60] width 11 height 10
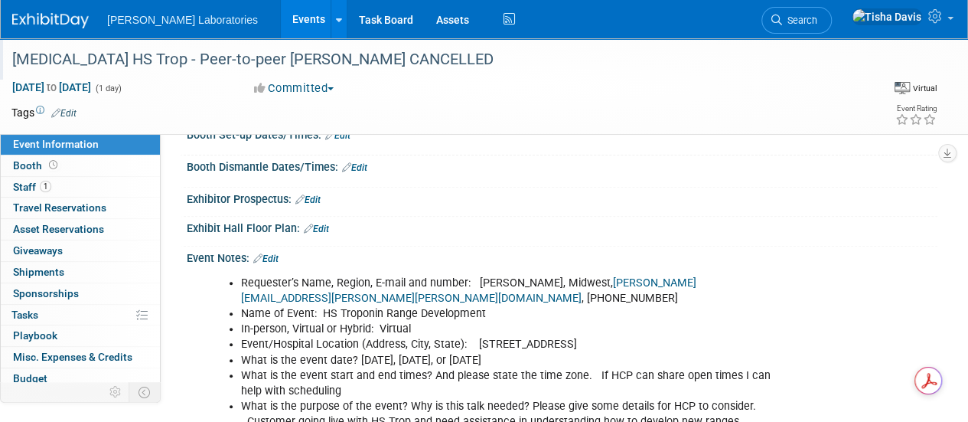
click at [281, 17] on link "Events" at bounding box center [309, 19] width 56 height 38
